Goal: Book appointment/travel/reservation

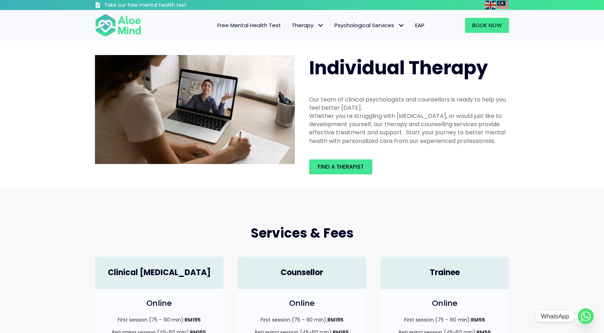
click at [581, 312] on circle "Whatsapp" at bounding box center [586, 316] width 16 height 16
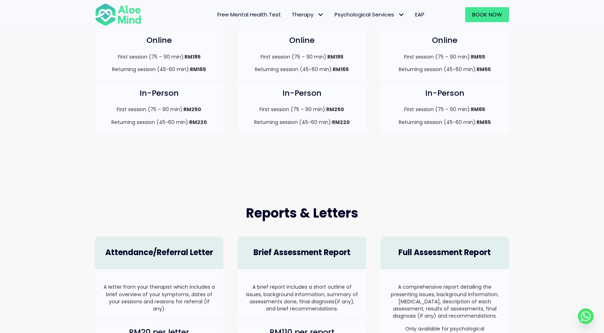
scroll to position [357, 0]
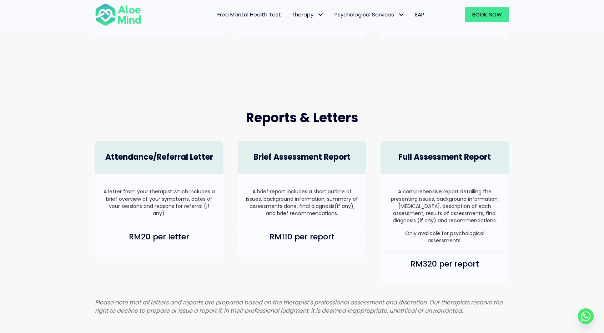
click at [498, 6] on div "Book Now" at bounding box center [473, 14] width 86 height 29
click at [492, 12] on span "Book Now" at bounding box center [487, 14] width 30 height 7
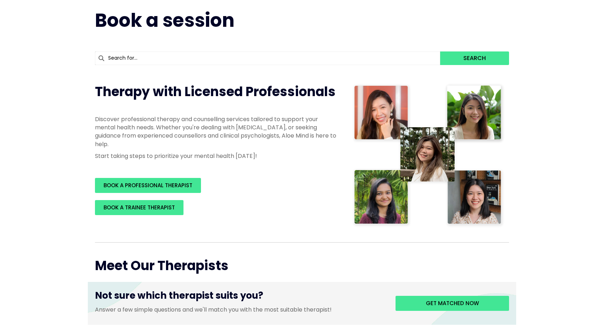
scroll to position [46, 0]
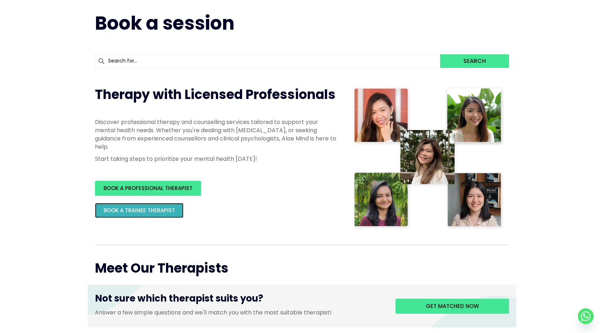
click at [160, 209] on span "BOOK A TRAINEE THERAPIST" at bounding box center [139, 209] width 71 height 7
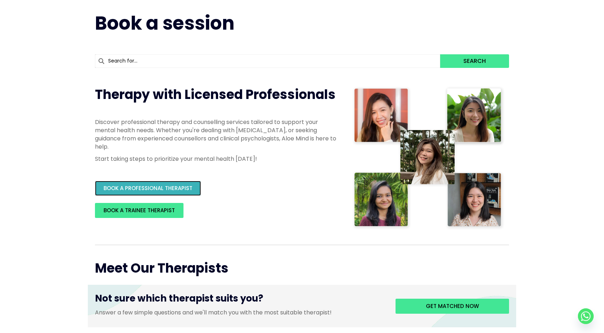
click at [182, 185] on span "BOOK A PROFESSIONAL THERAPIST" at bounding box center [148, 187] width 89 height 7
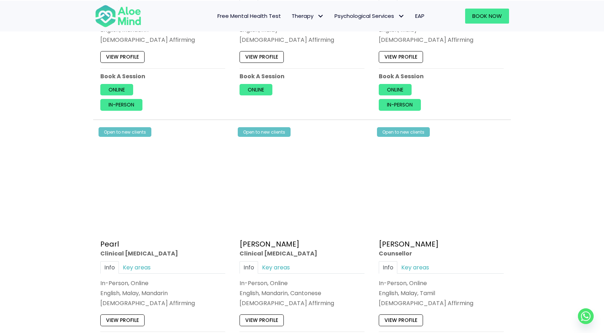
scroll to position [1903, 0]
